Goal: Information Seeking & Learning: Learn about a topic

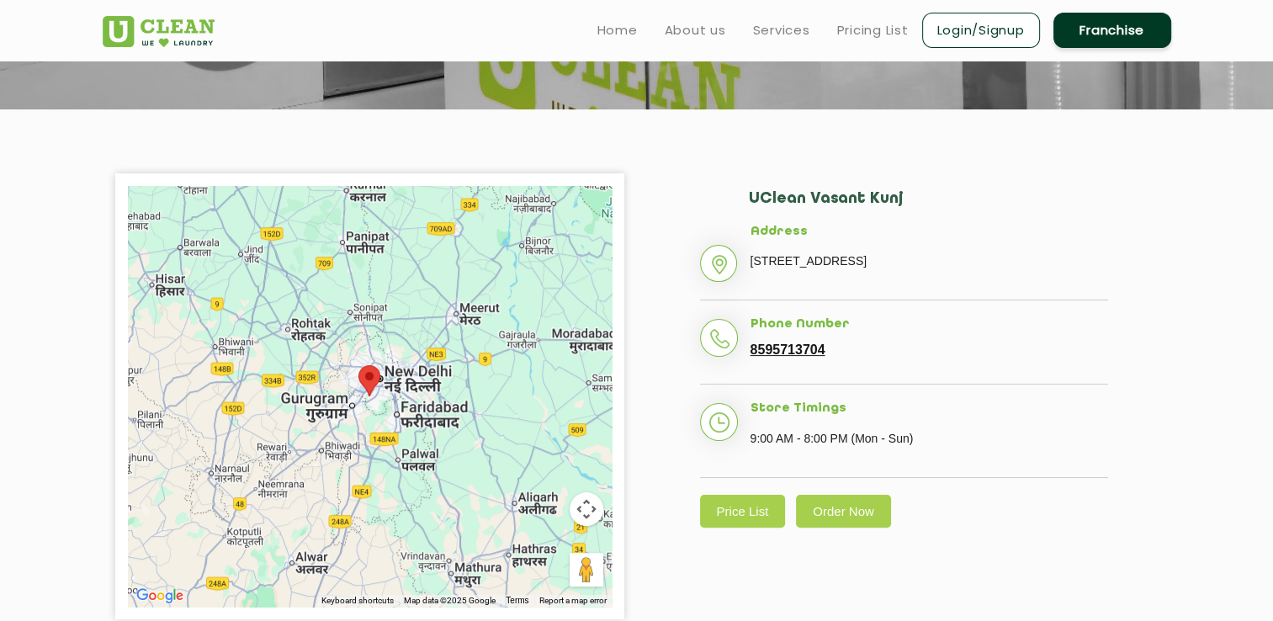
scroll to position [279, 0]
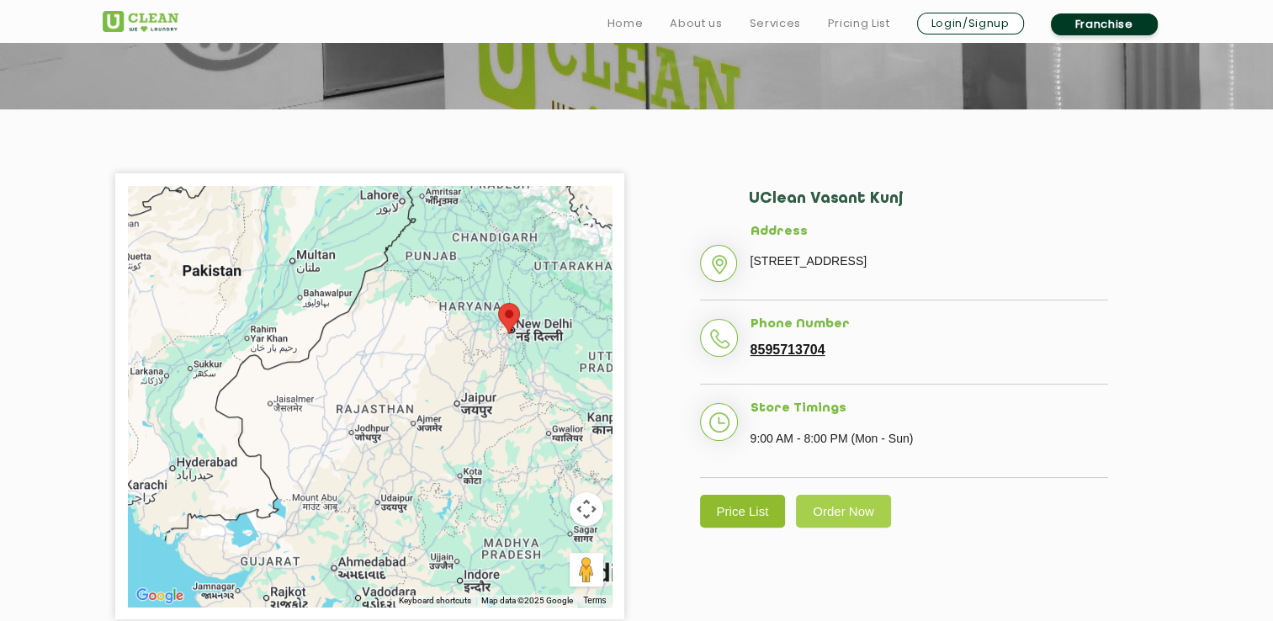
click at [751, 527] on link "Price List" at bounding box center [743, 511] width 86 height 33
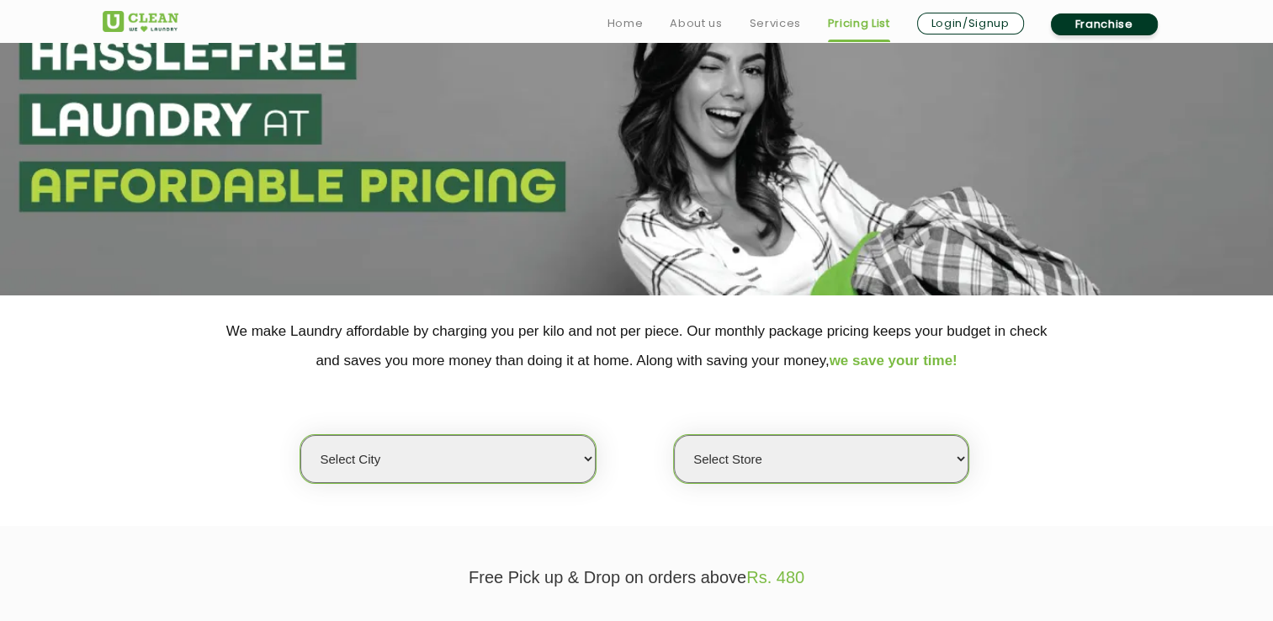
scroll to position [94, 0]
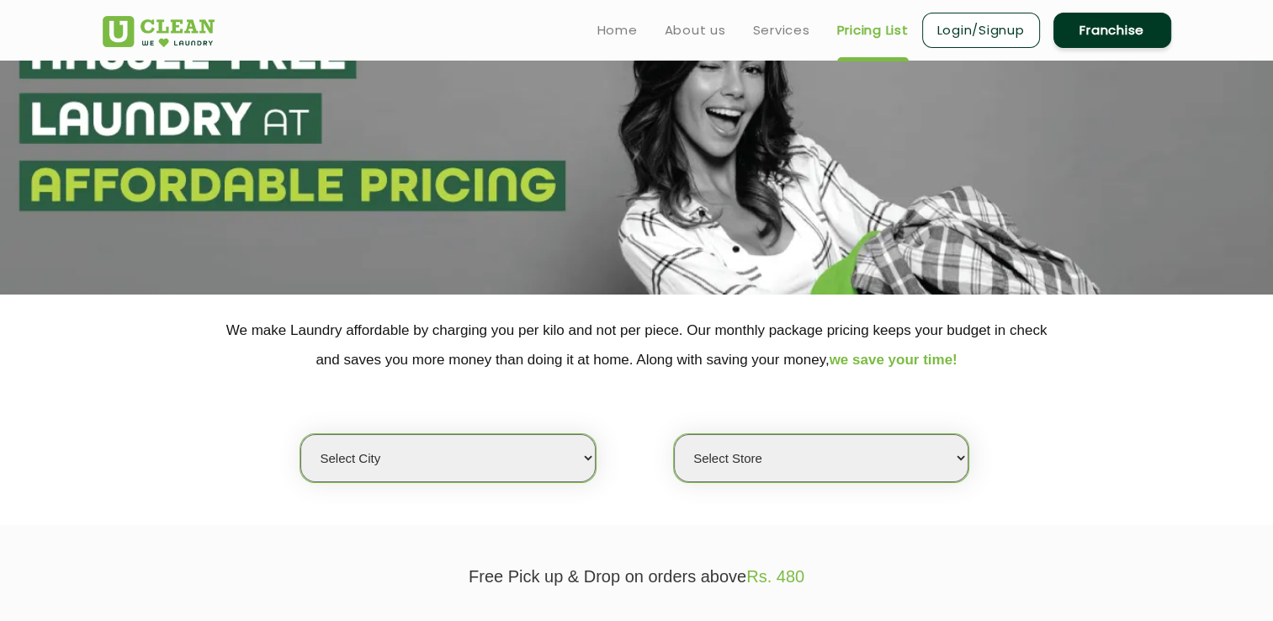
click at [572, 459] on select "Select city [GEOGRAPHIC_DATA] [GEOGRAPHIC_DATA] [GEOGRAPHIC_DATA] [GEOGRAPHIC_D…" at bounding box center [447, 458] width 294 height 48
select select "1"
click at [300, 434] on select "Select city [GEOGRAPHIC_DATA] [GEOGRAPHIC_DATA] [GEOGRAPHIC_DATA] [GEOGRAPHIC_D…" at bounding box center [447, 458] width 294 height 48
click at [879, 460] on select "Select Store [GEOGRAPHIC_DATA] [GEOGRAPHIC_DATA] 2 [GEOGRAPHIC_DATA] [PERSON_NA…" at bounding box center [821, 458] width 294 height 48
select select "2"
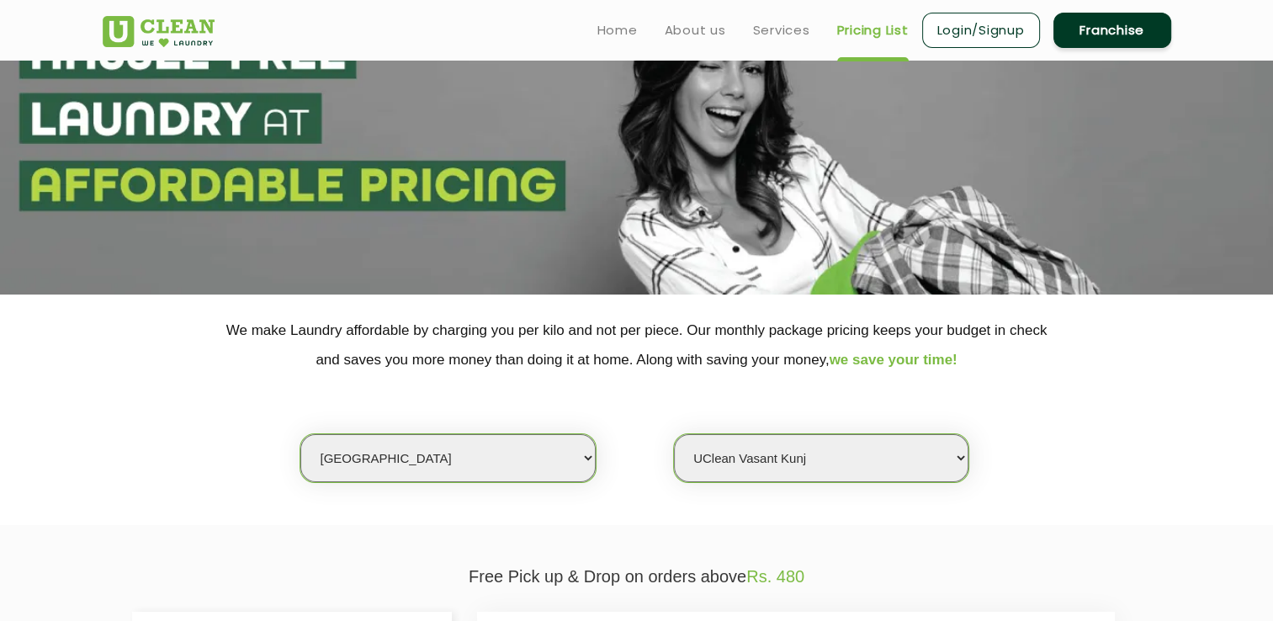
click at [674, 434] on select "Select Store [GEOGRAPHIC_DATA] [GEOGRAPHIC_DATA] 2 [GEOGRAPHIC_DATA] [PERSON_NA…" at bounding box center [821, 458] width 294 height 48
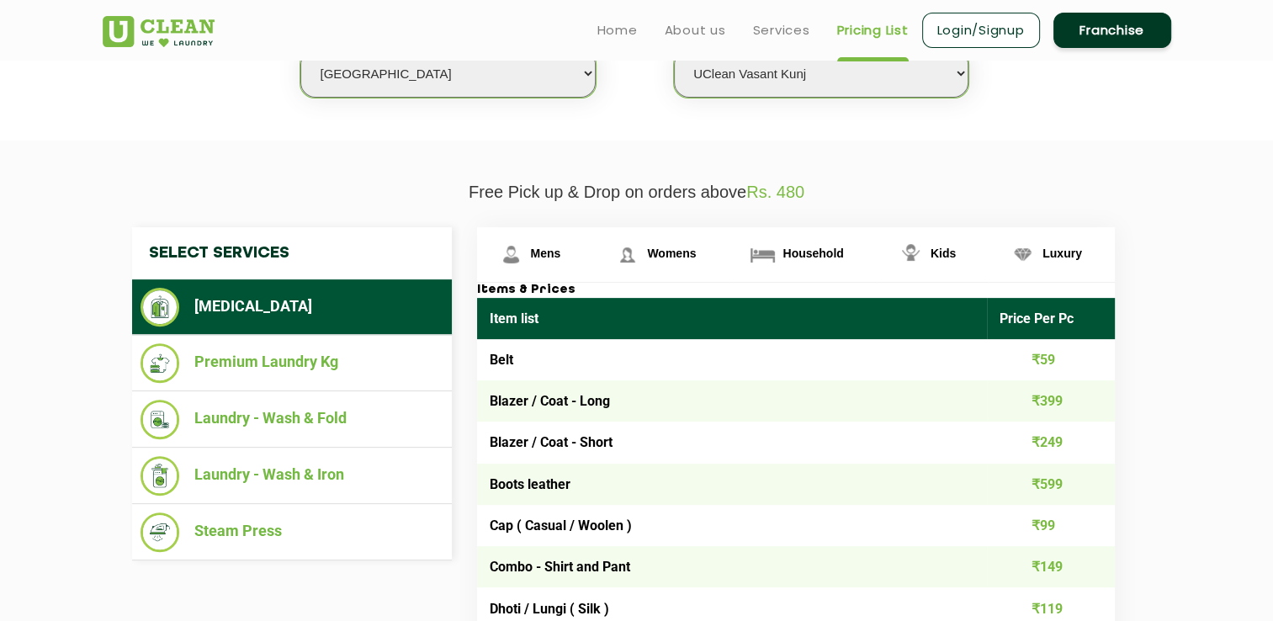
scroll to position [478, 0]
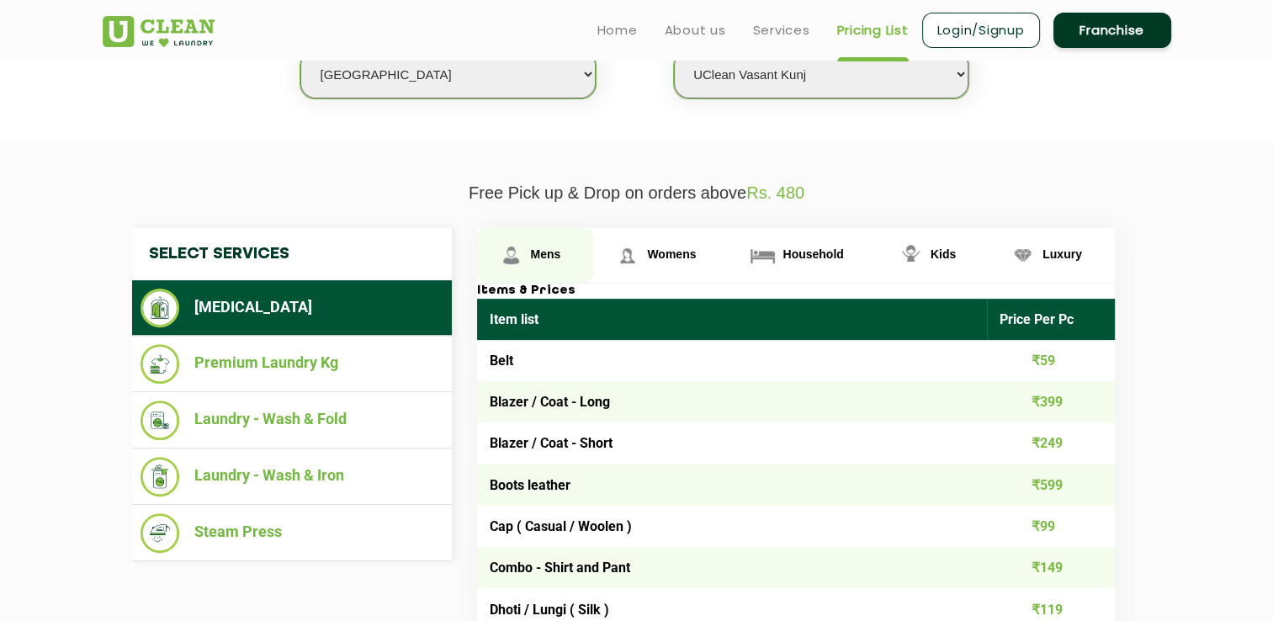
click at [543, 245] on link "Mens" at bounding box center [535, 255] width 117 height 55
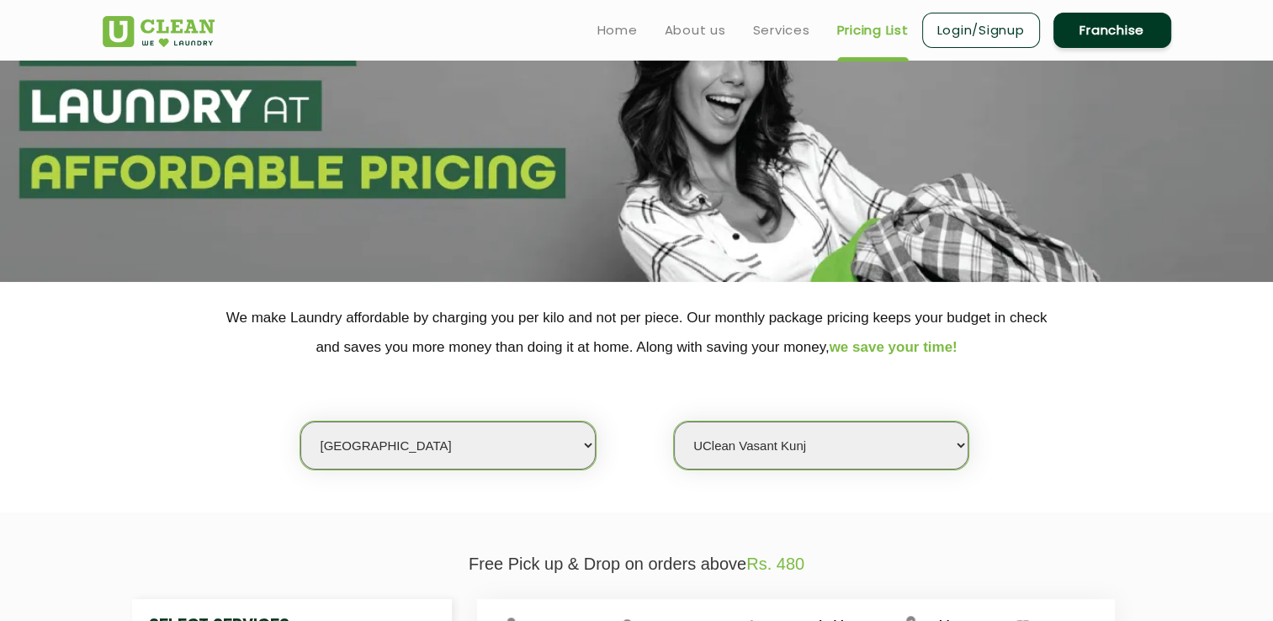
scroll to position [0, 0]
